Goal: Information Seeking & Learning: Learn about a topic

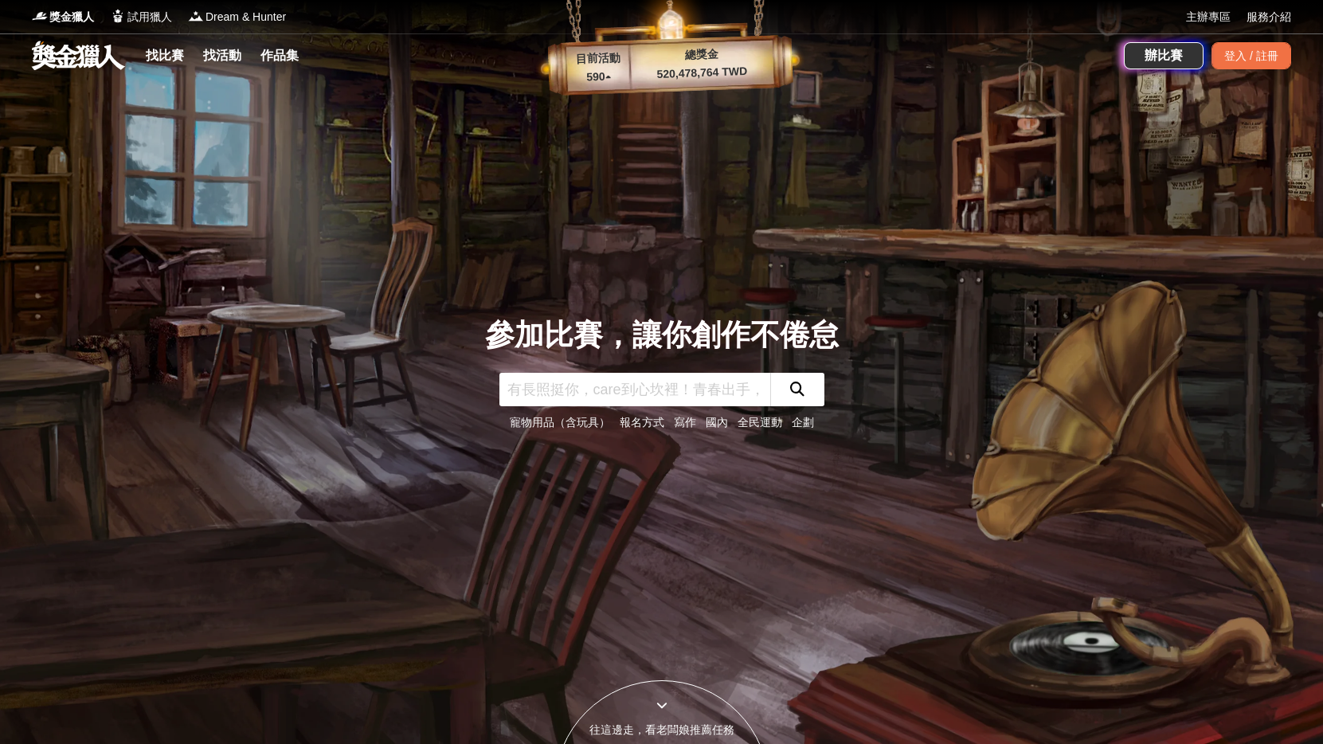
click at [805, 382] on button "submit" at bounding box center [797, 389] width 54 height 33
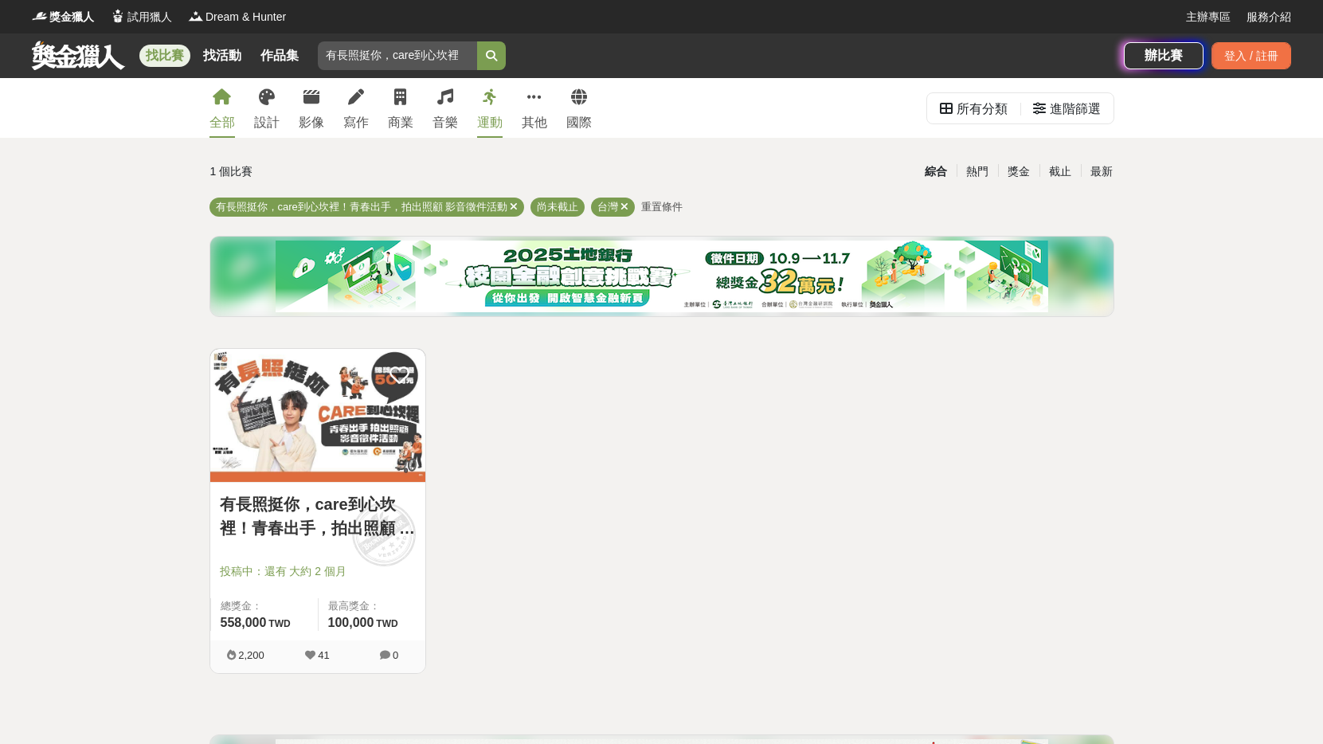
click at [492, 121] on div "運動" at bounding box center [489, 122] width 25 height 19
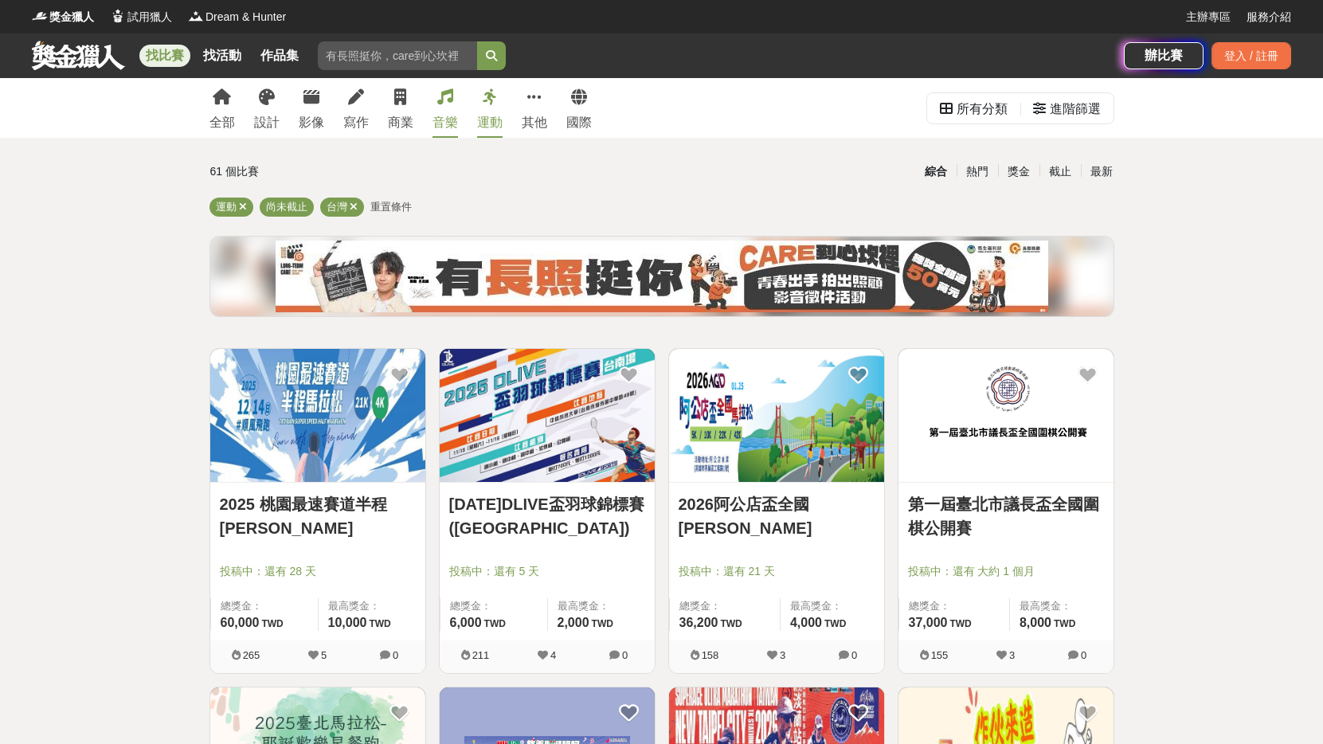
click at [445, 109] on link "音樂" at bounding box center [445, 108] width 25 height 60
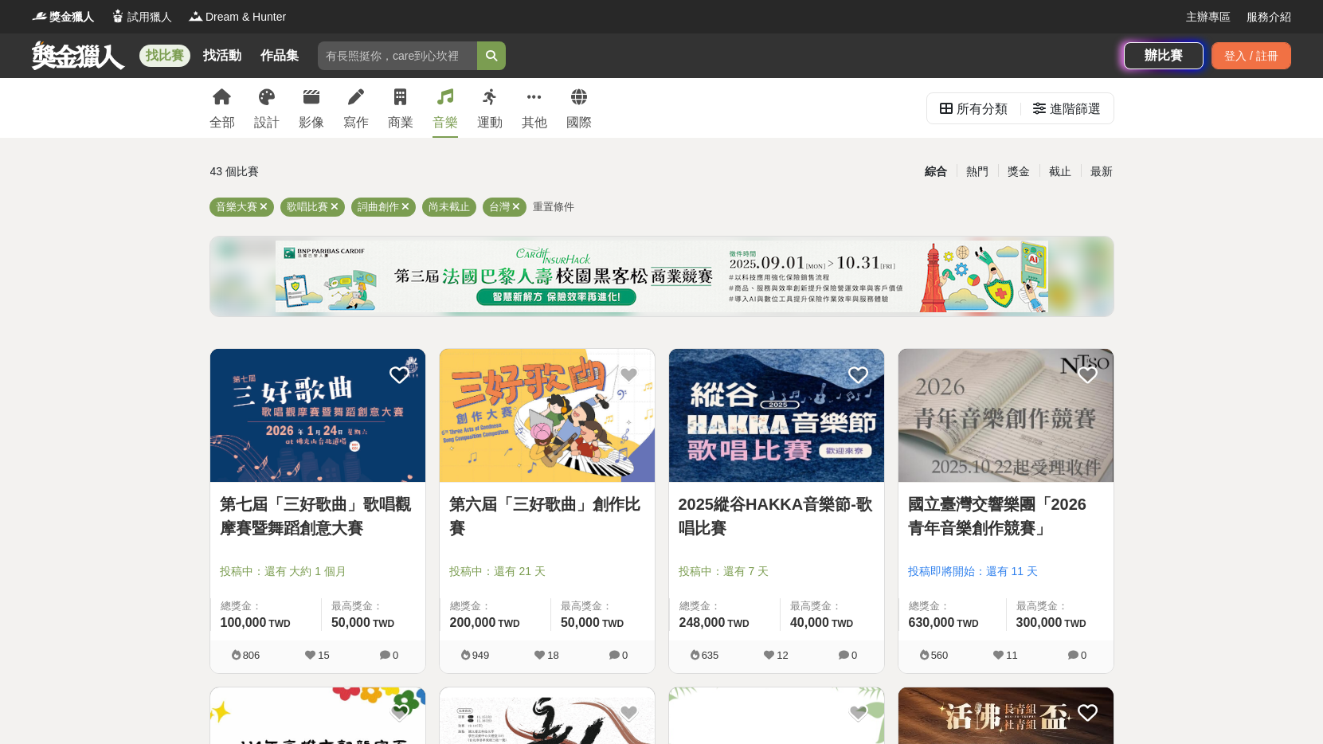
click at [384, 109] on div "全部 設計 影像 寫作 商業 音樂 運動 其他 國際" at bounding box center [401, 108] width 402 height 60
click at [404, 84] on link "商業" at bounding box center [400, 108] width 25 height 60
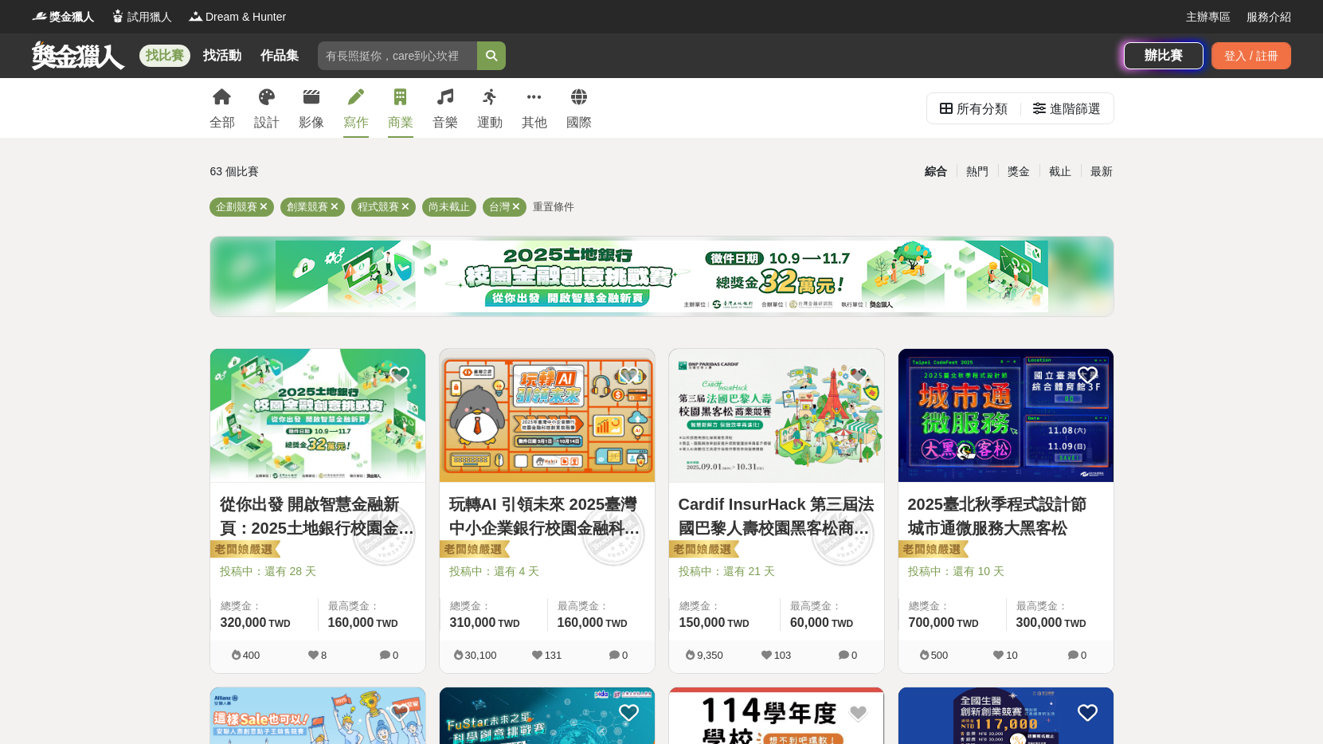
click at [355, 92] on icon at bounding box center [356, 97] width 16 height 16
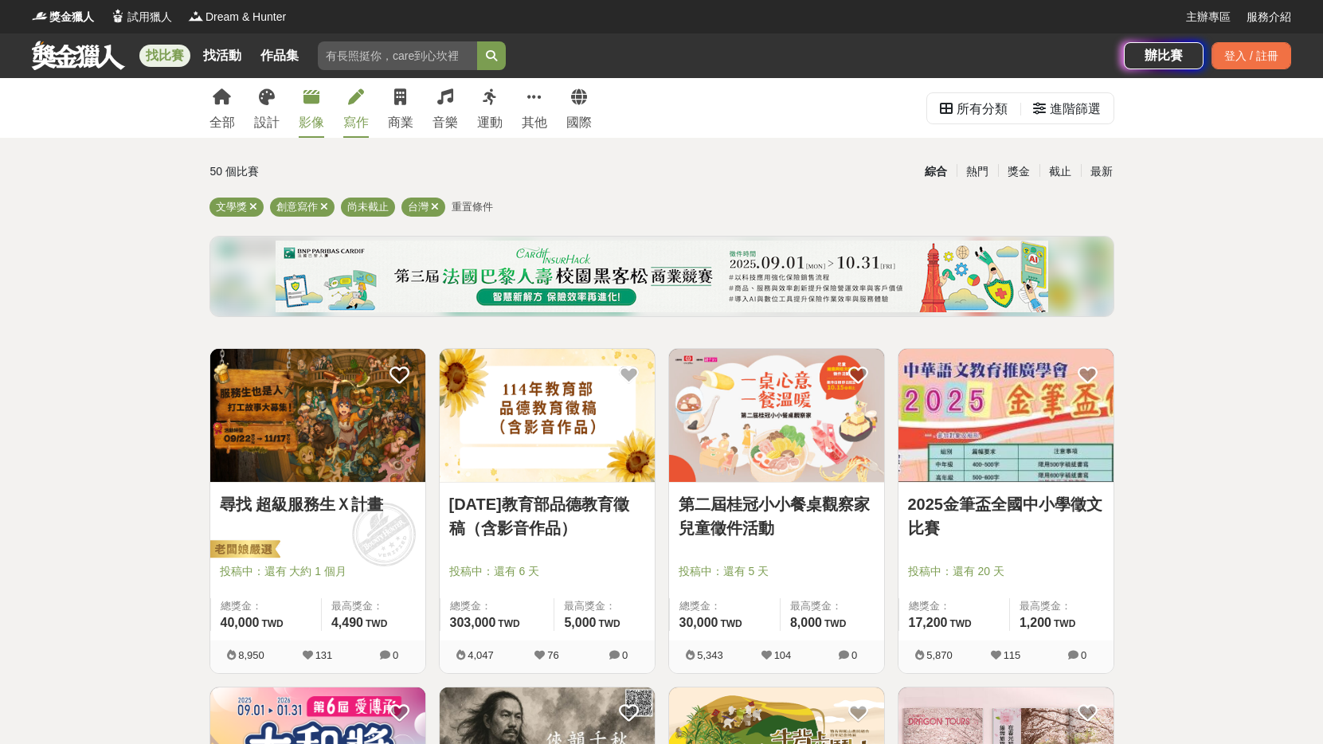
click at [312, 100] on icon at bounding box center [312, 97] width 16 height 16
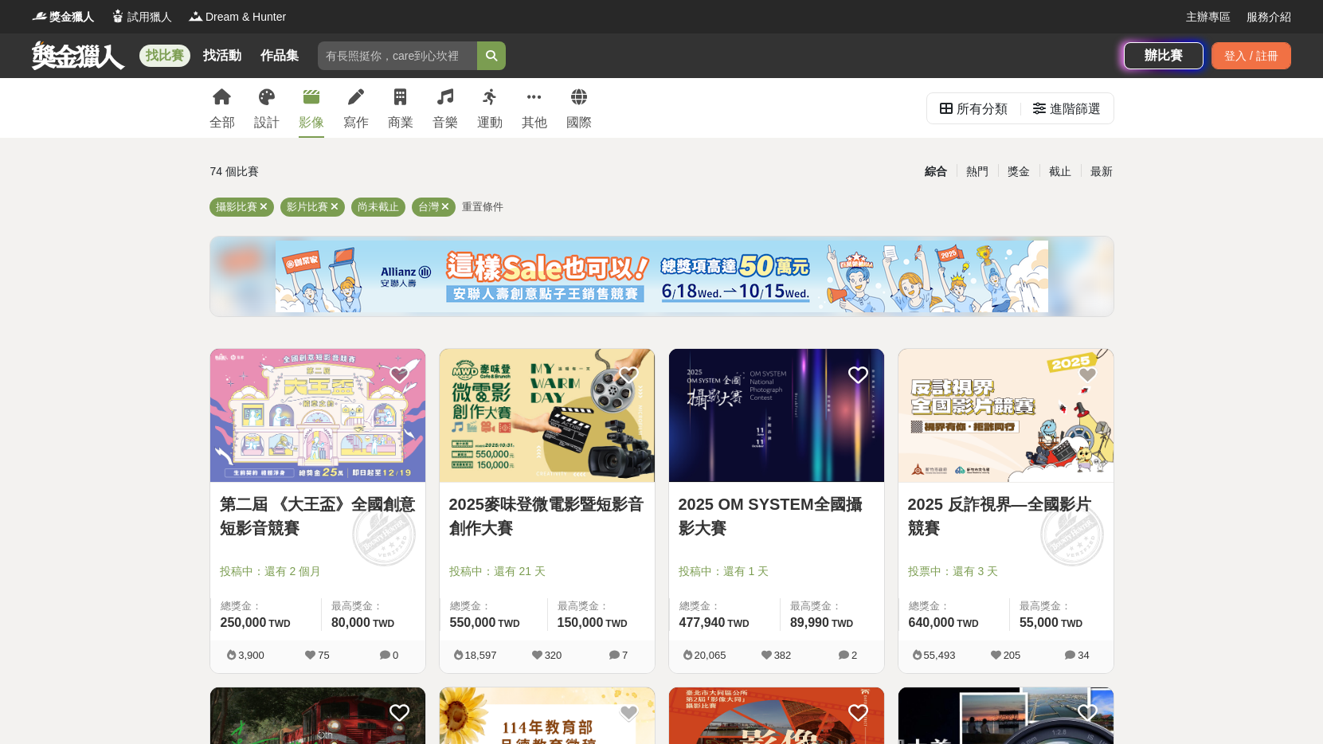
click at [281, 100] on div "全部 設計 影像 寫作 商業 音樂 運動 其他 國際" at bounding box center [401, 108] width 402 height 60
click at [266, 119] on div "設計" at bounding box center [266, 122] width 25 height 19
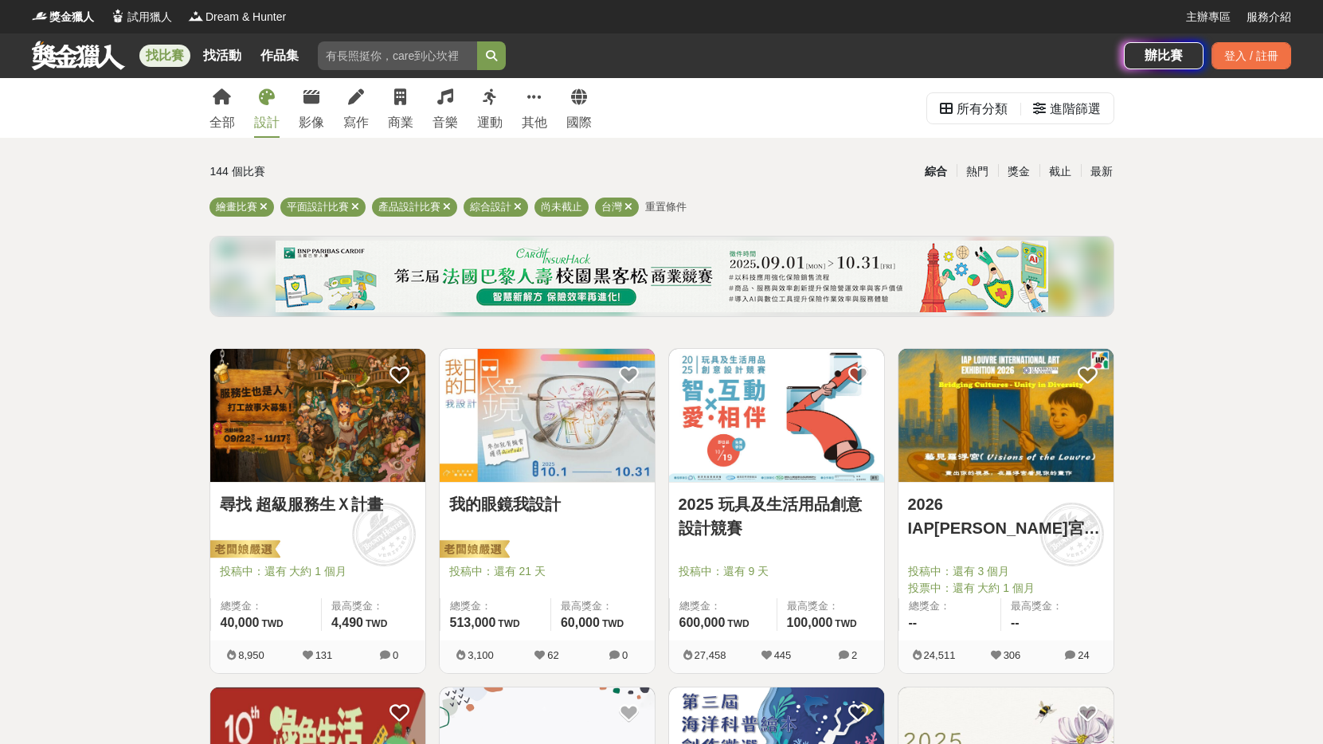
scroll to position [80, 0]
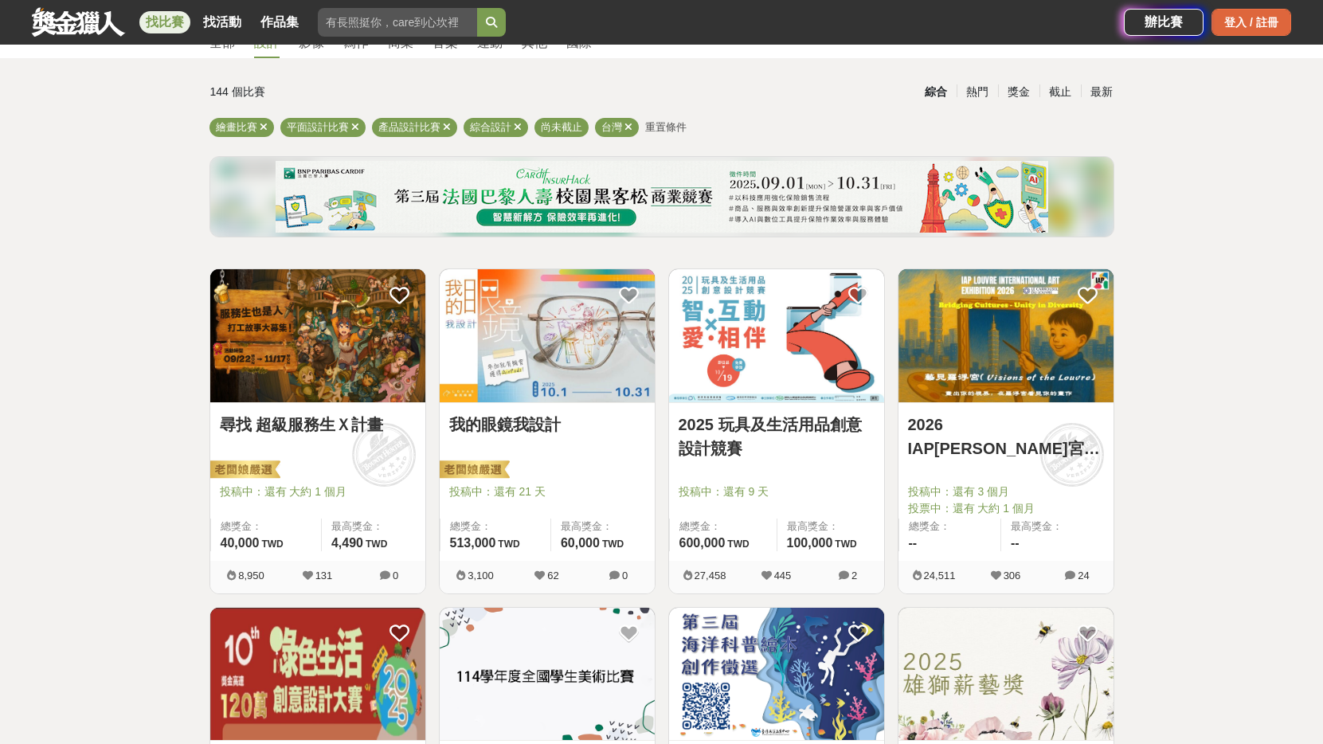
click at [1244, 19] on div "登入 / 註冊" at bounding box center [1252, 22] width 80 height 27
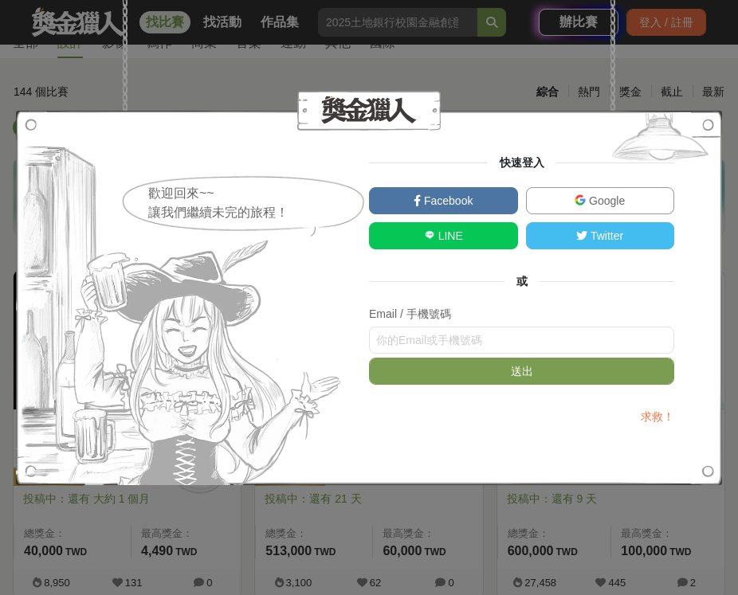
click at [614, 198] on span "Google" at bounding box center [605, 200] width 39 height 13
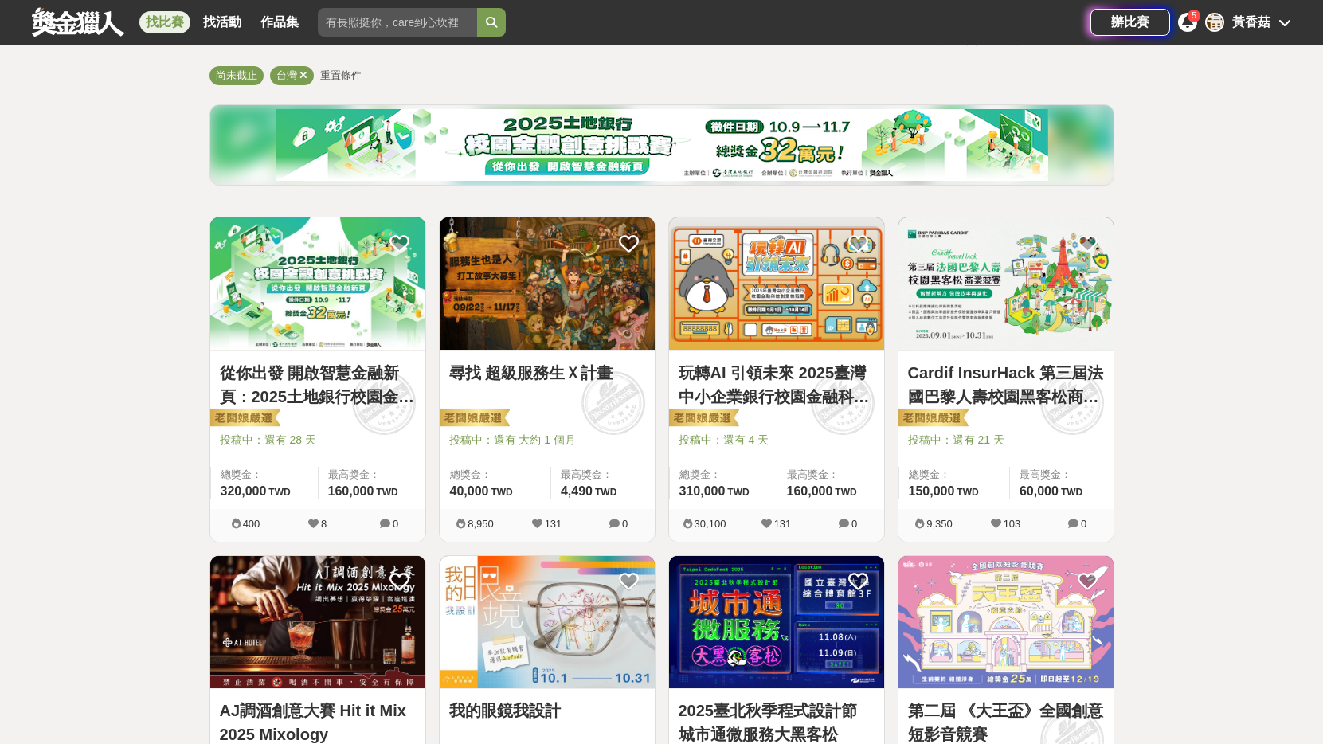
scroll to position [159, 0]
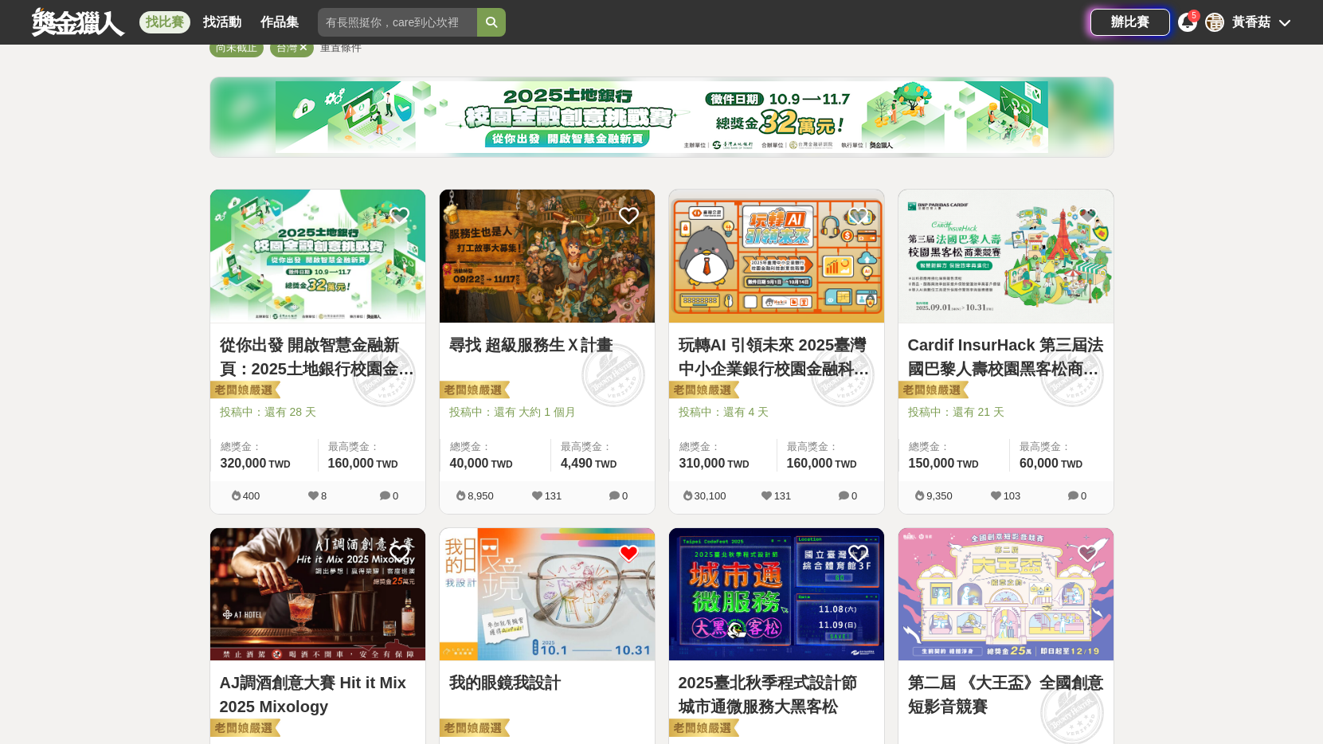
click at [631, 558] on icon at bounding box center [629, 554] width 20 height 20
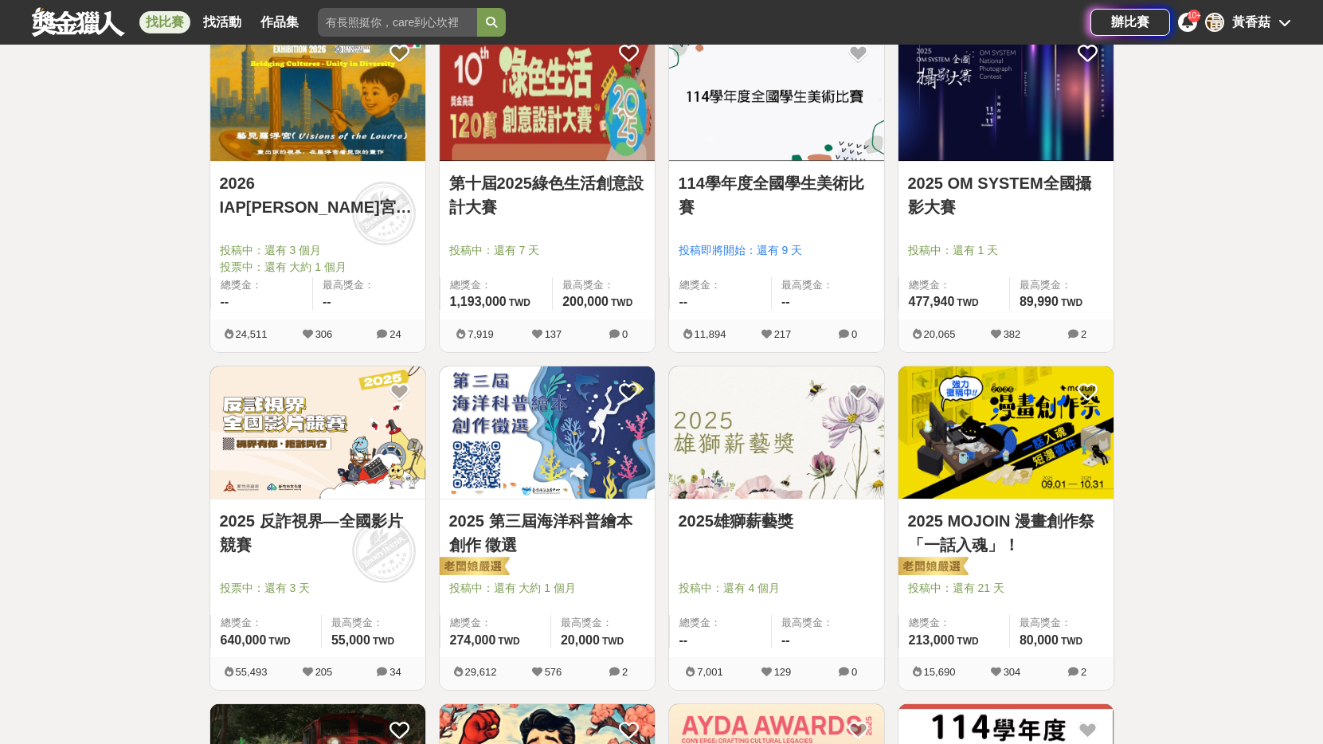
scroll to position [1354, 0]
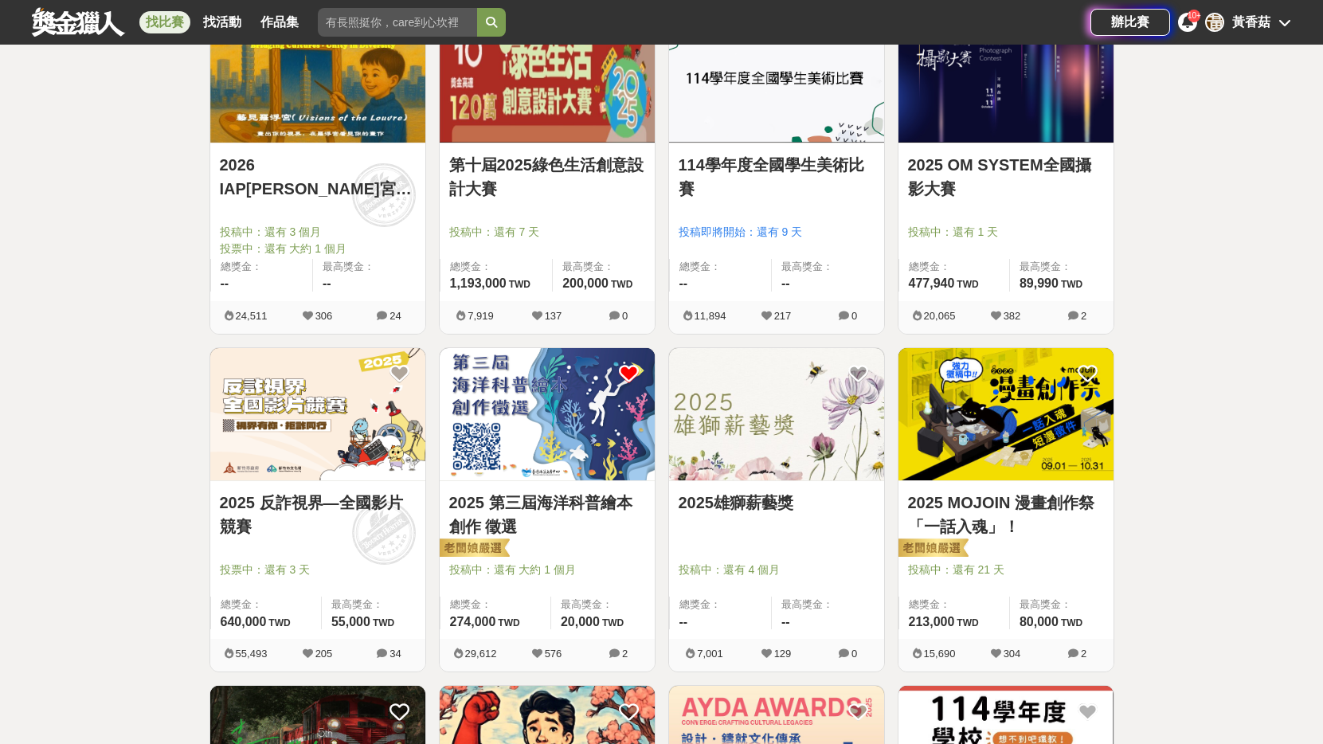
click at [631, 373] on icon at bounding box center [629, 374] width 20 height 20
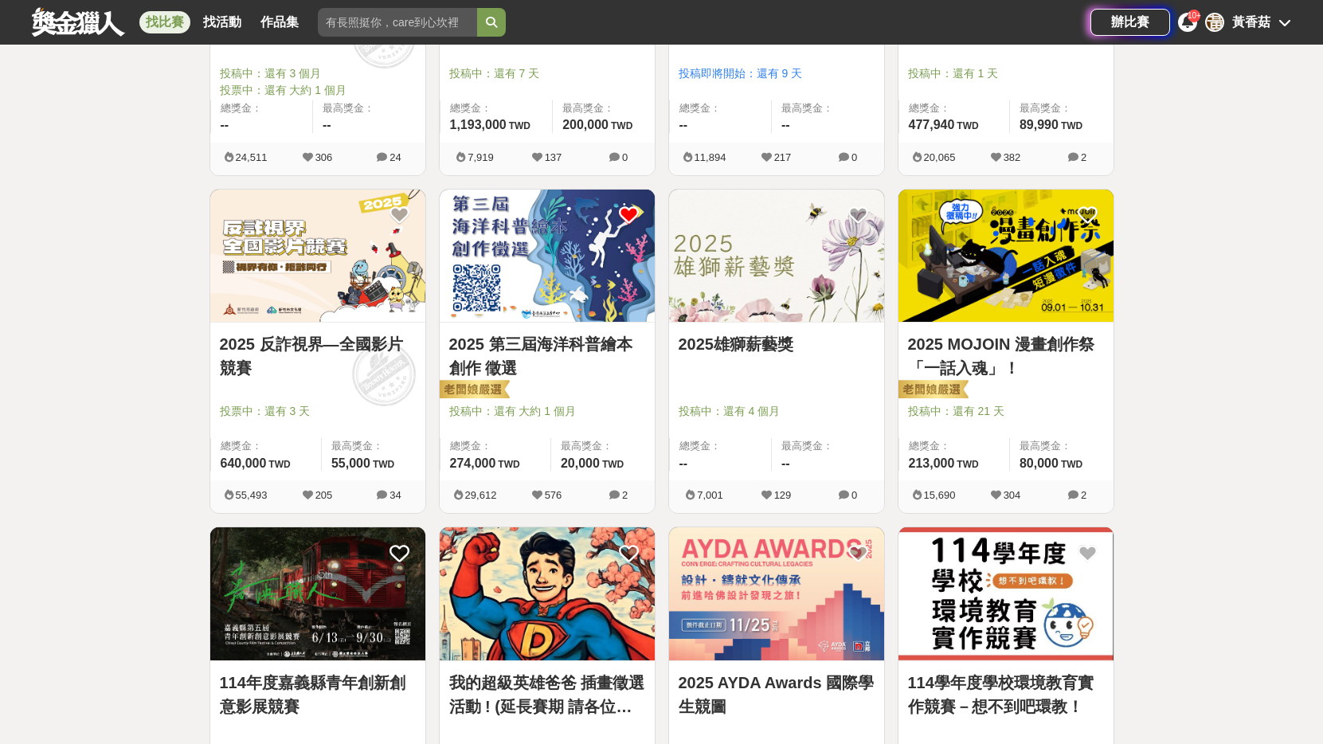
scroll to position [1514, 0]
click at [630, 214] on icon at bounding box center [629, 215] width 20 height 20
click at [1087, 213] on icon at bounding box center [1088, 215] width 20 height 20
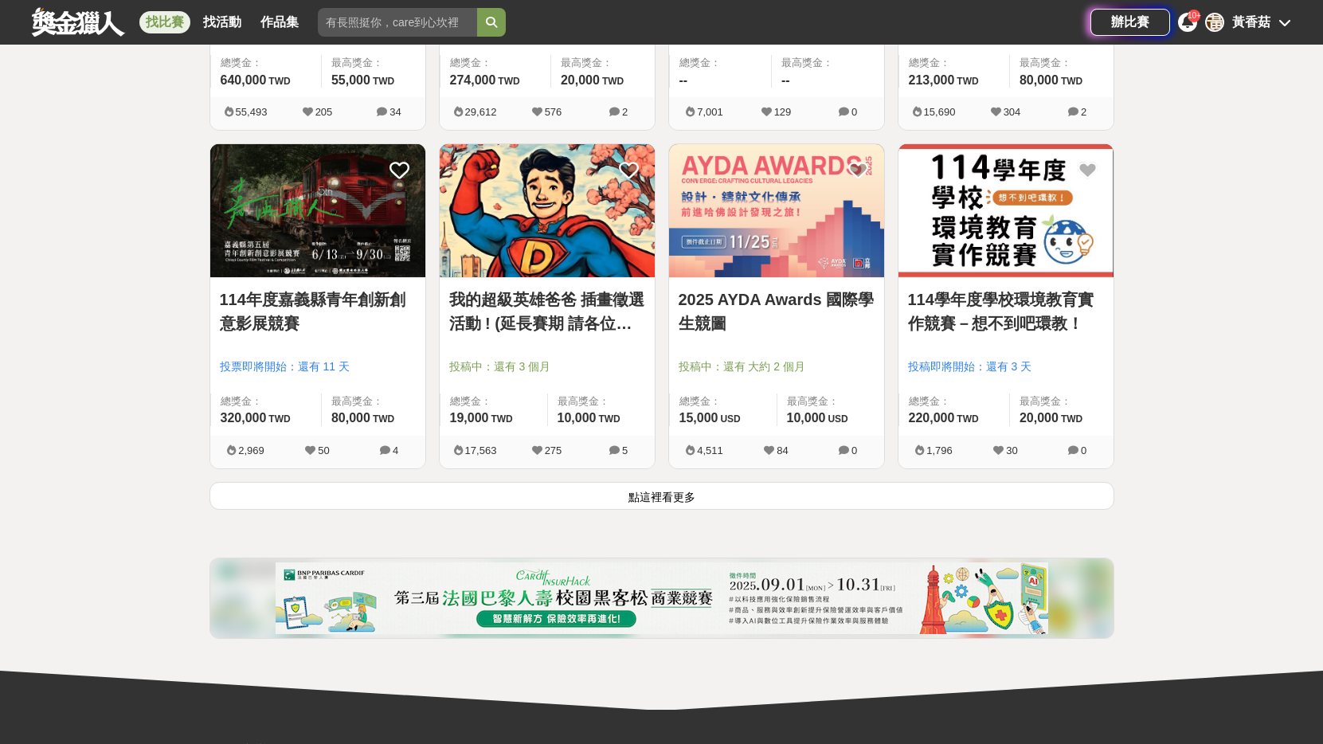
scroll to position [1912, 0]
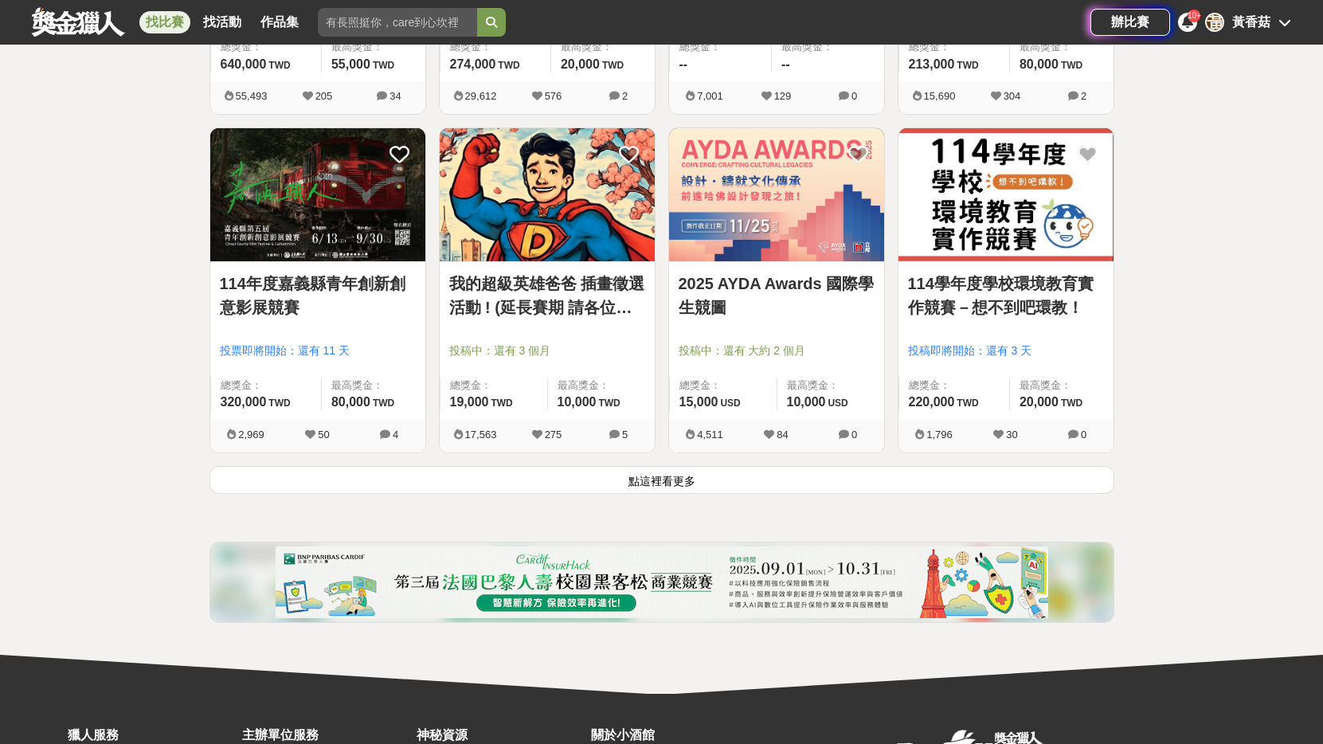
click at [892, 463] on div "114學年度學校環境教育實作競賽－想不到吧環教！ 投稿即將開始：還有 3 天 總獎金： 220,000 220,000 TWD 最高獎金： 20,000 TW…" at bounding box center [1006, 296] width 229 height 339
click at [891, 486] on button "點這裡看更多" at bounding box center [662, 480] width 905 height 28
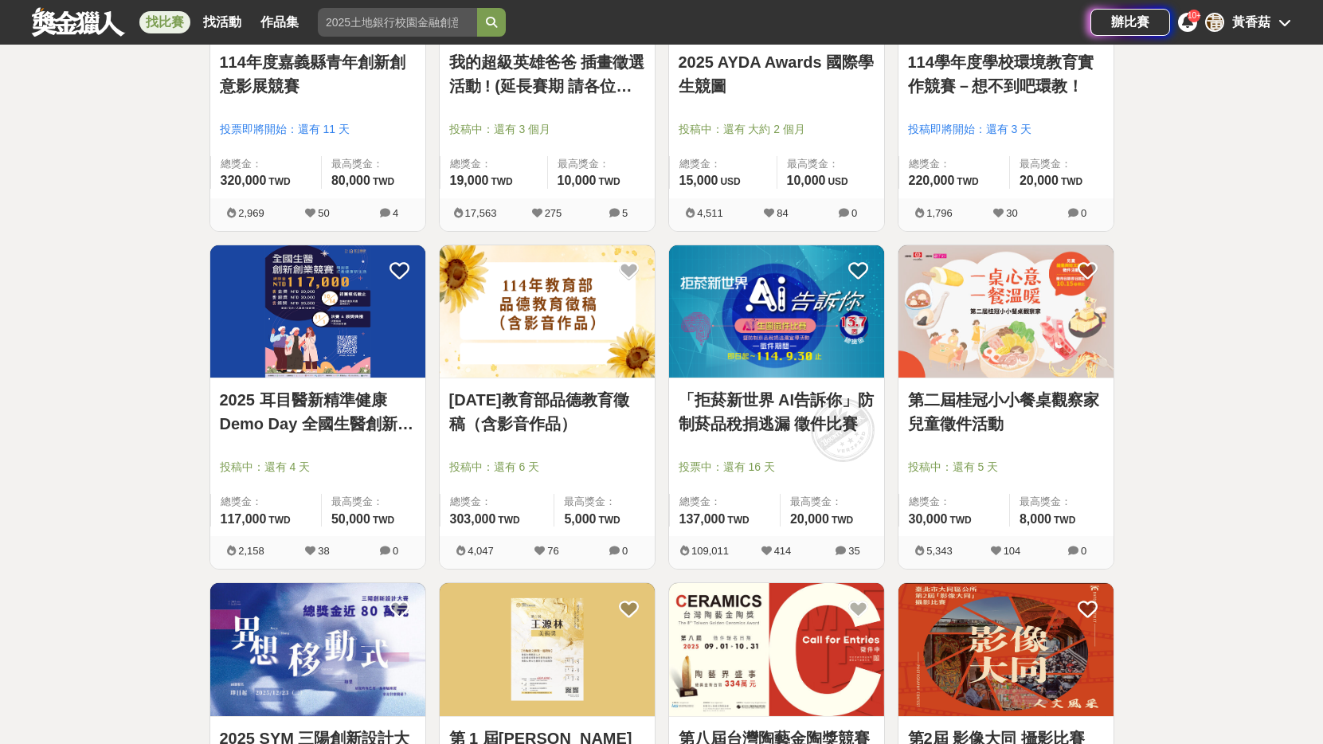
scroll to position [2151, 0]
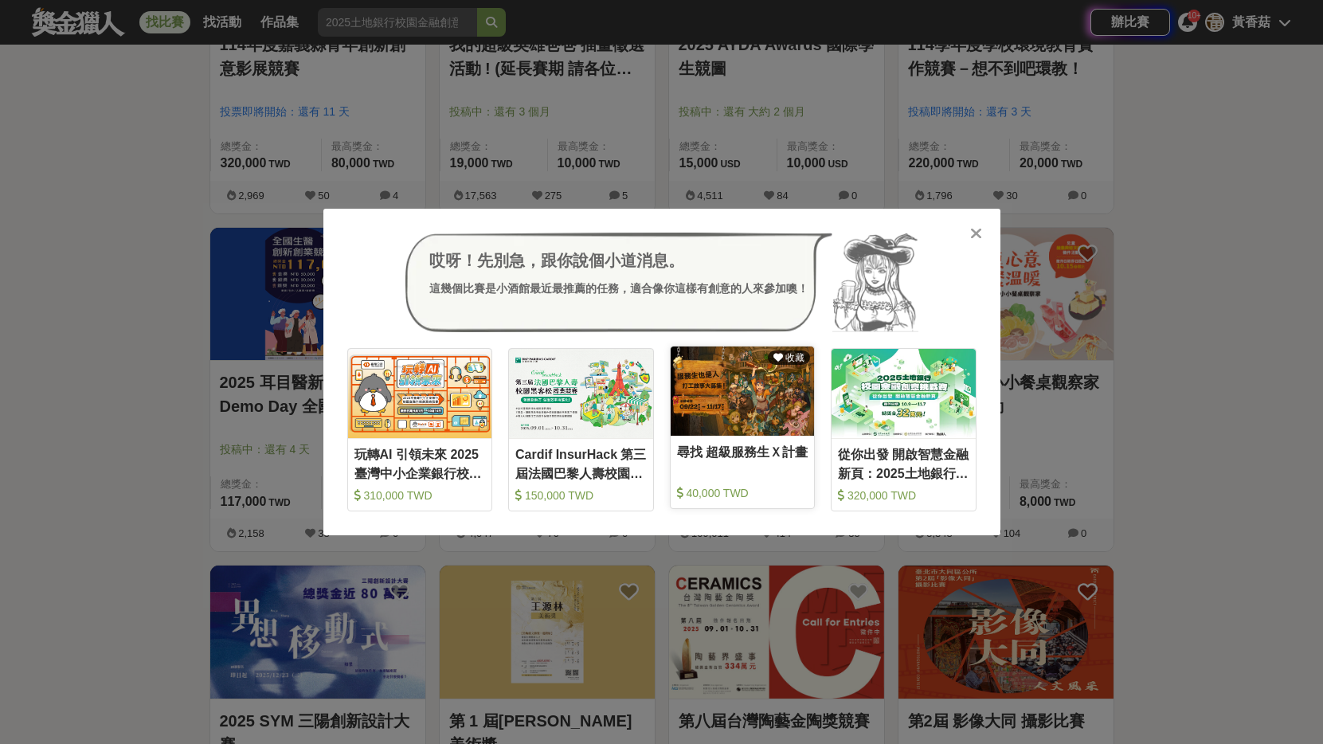
click at [750, 446] on div "尋找 超級服務生Ｘ計畫" at bounding box center [742, 461] width 131 height 36
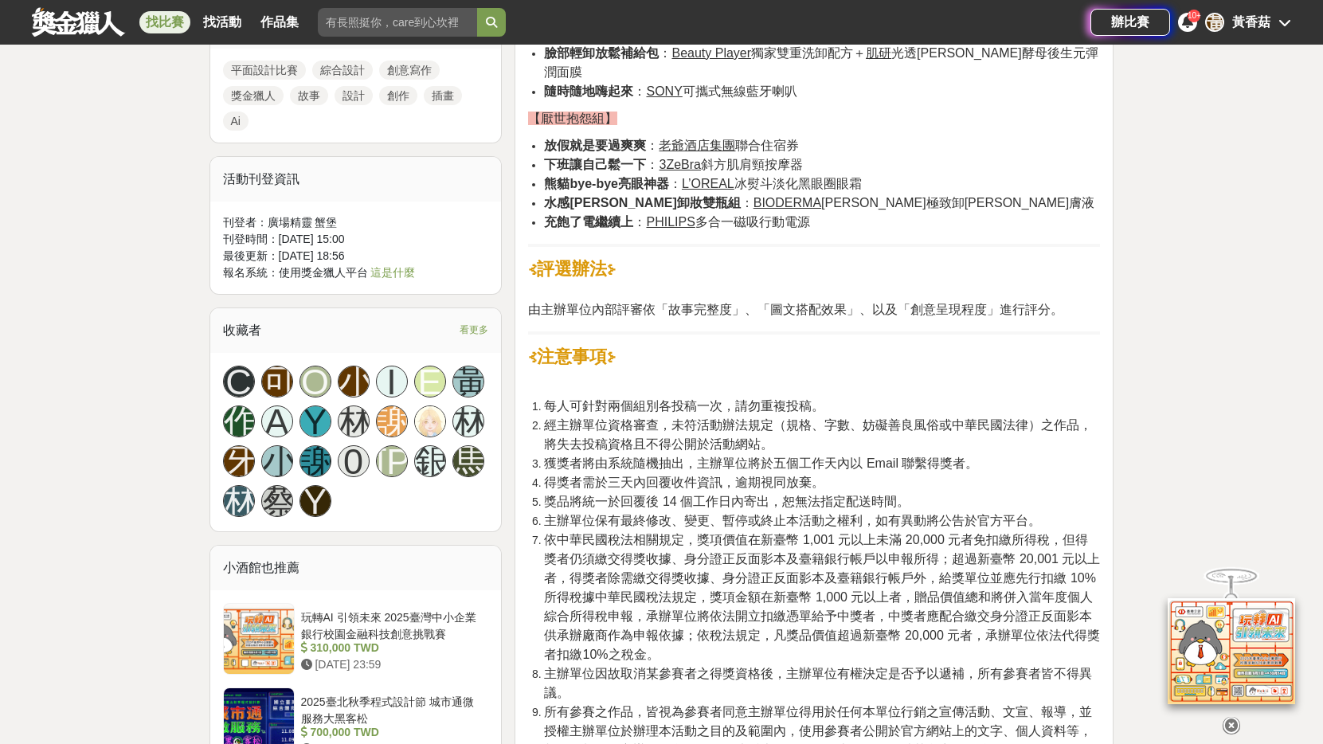
scroll to position [1593, 0]
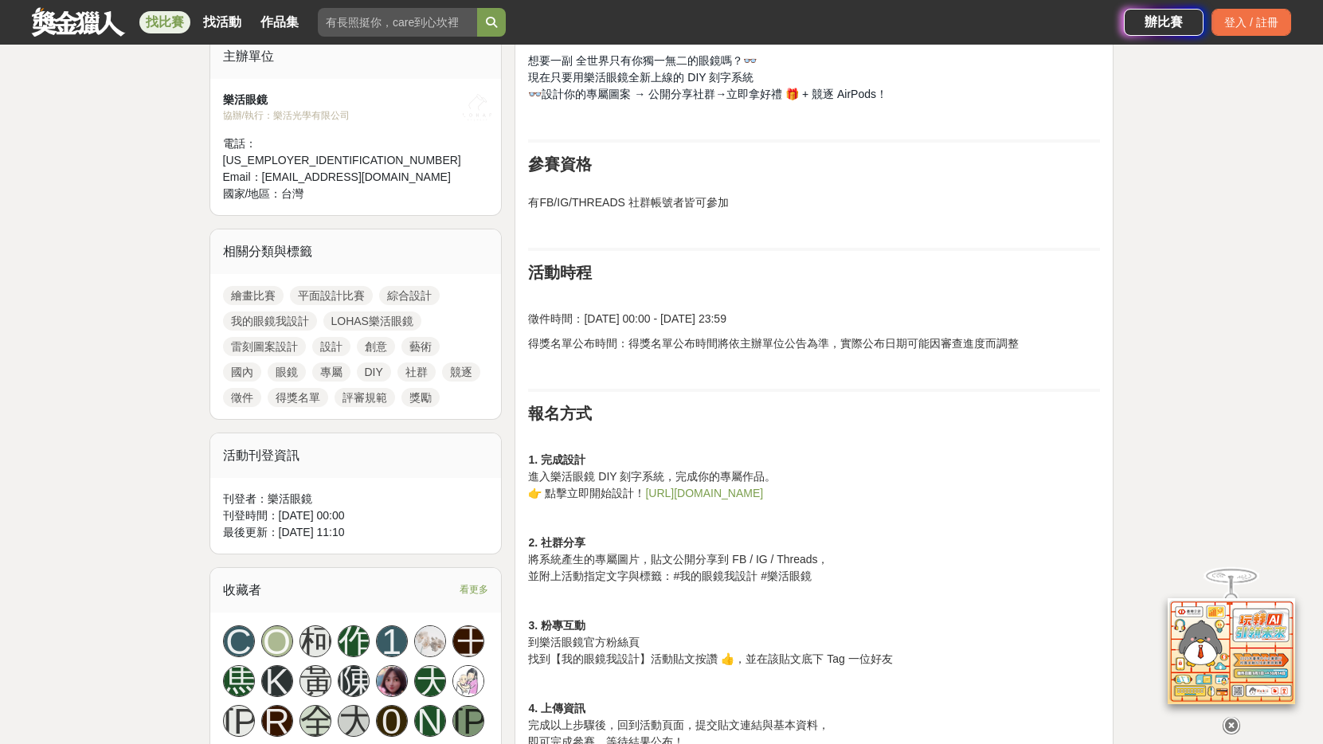
scroll to position [637, 0]
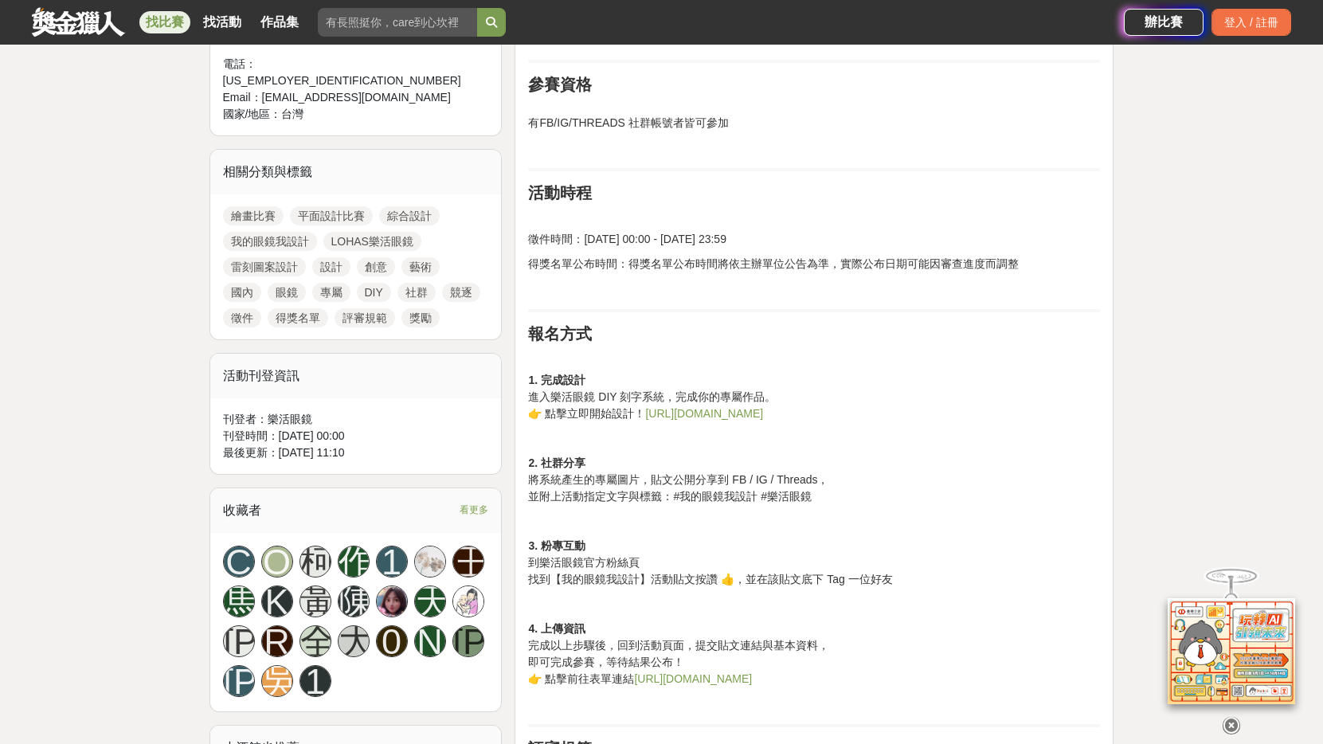
click at [671, 413] on link "[URL][DOMAIN_NAME]" at bounding box center [704, 413] width 118 height 13
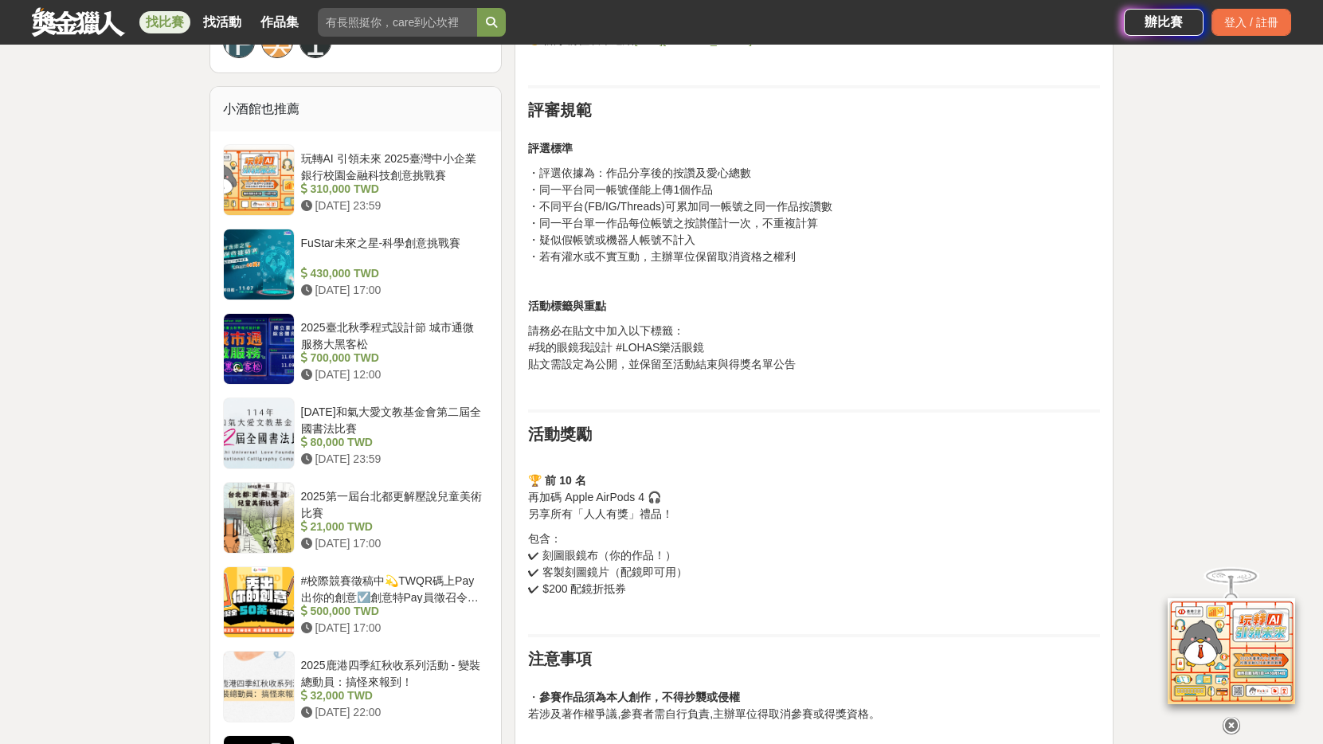
scroll to position [1275, 0]
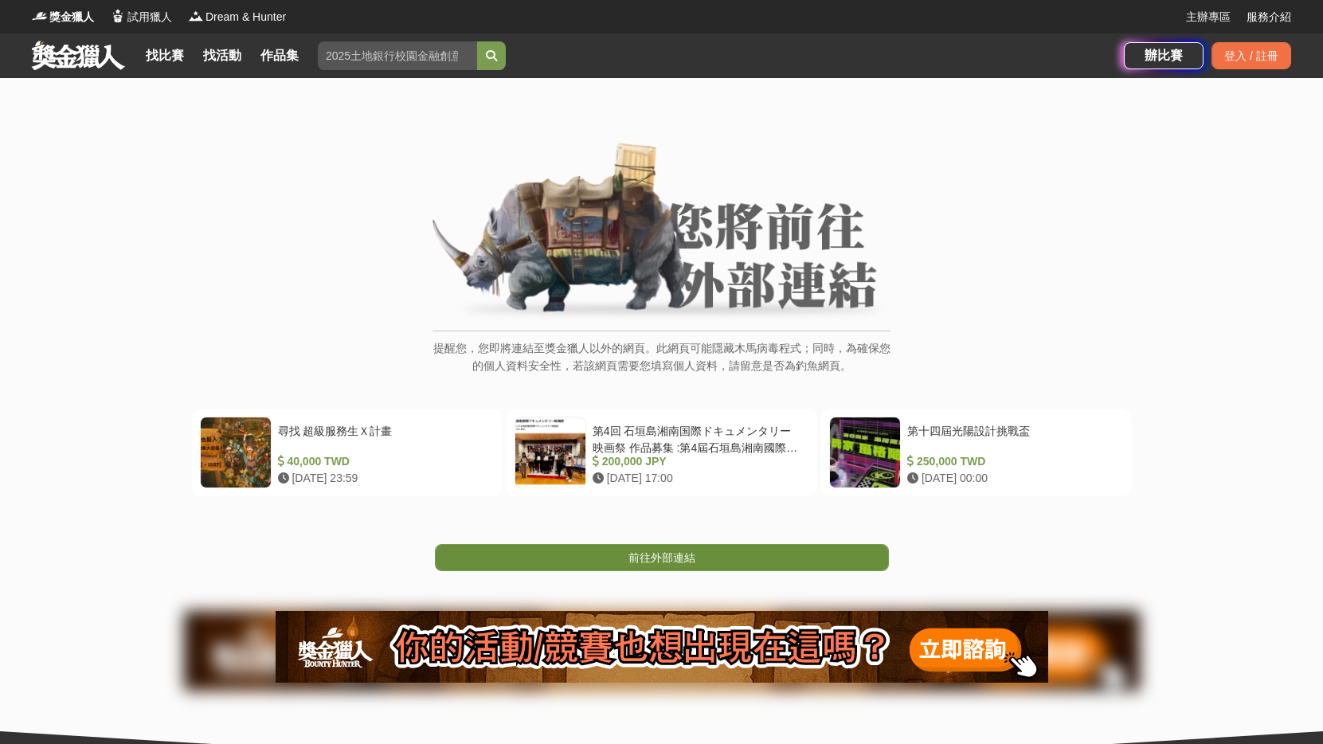
click at [495, 557] on link "前往外部連結" at bounding box center [662, 557] width 454 height 27
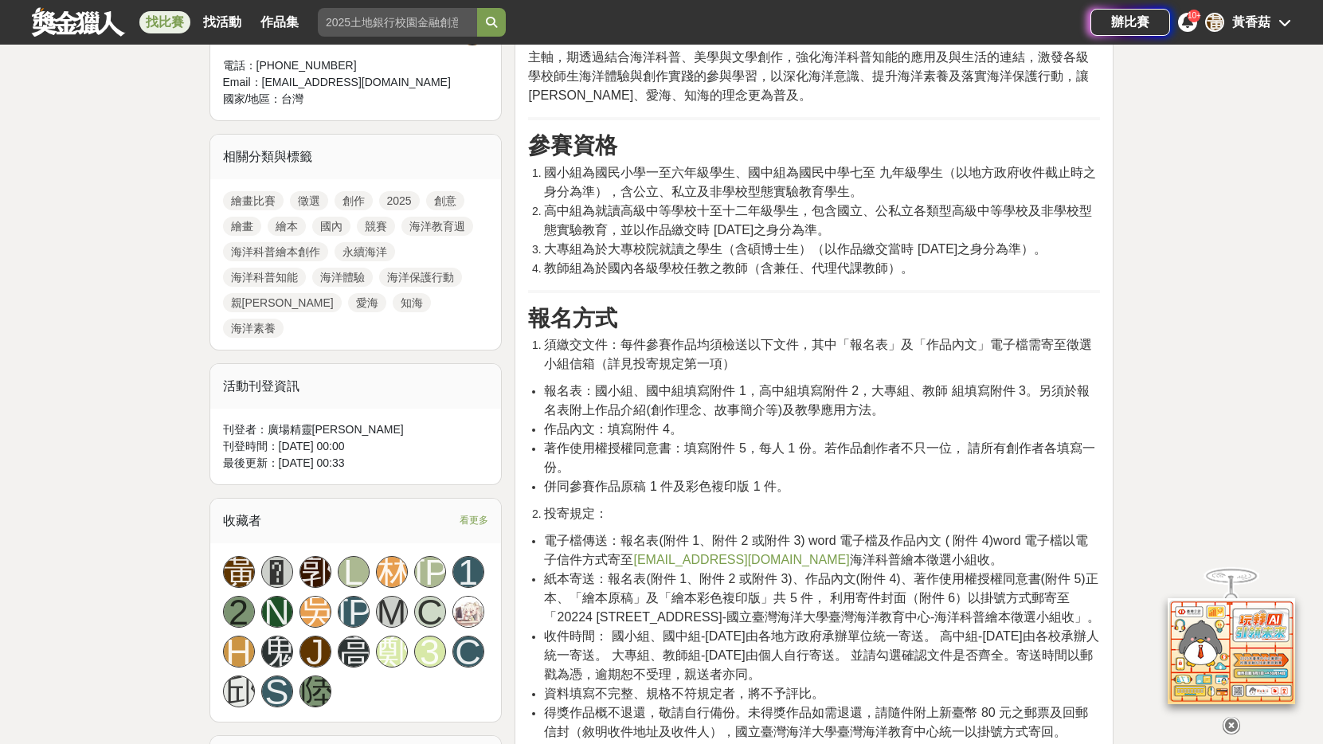
scroll to position [637, 0]
